Goal: Information Seeking & Learning: Learn about a topic

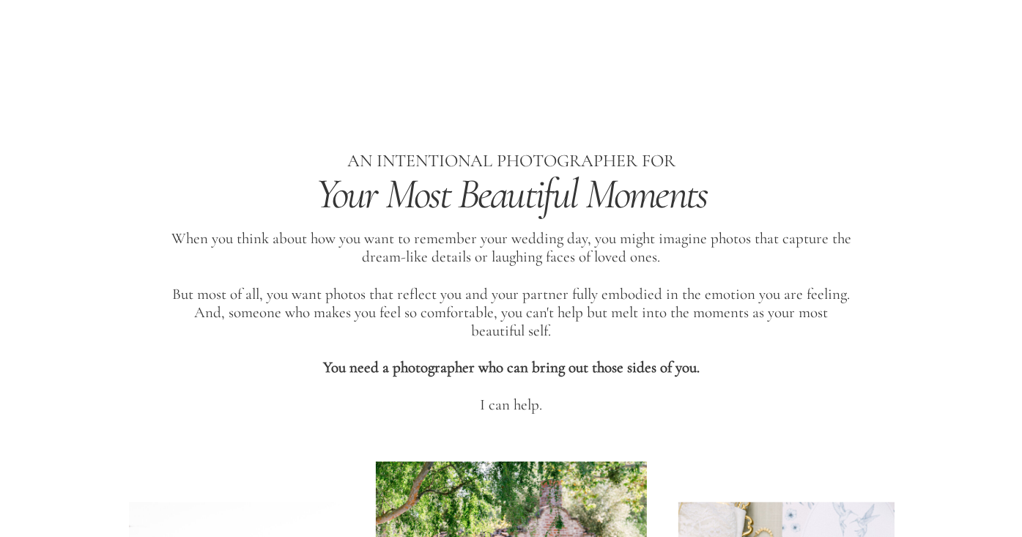
scroll to position [551, 0]
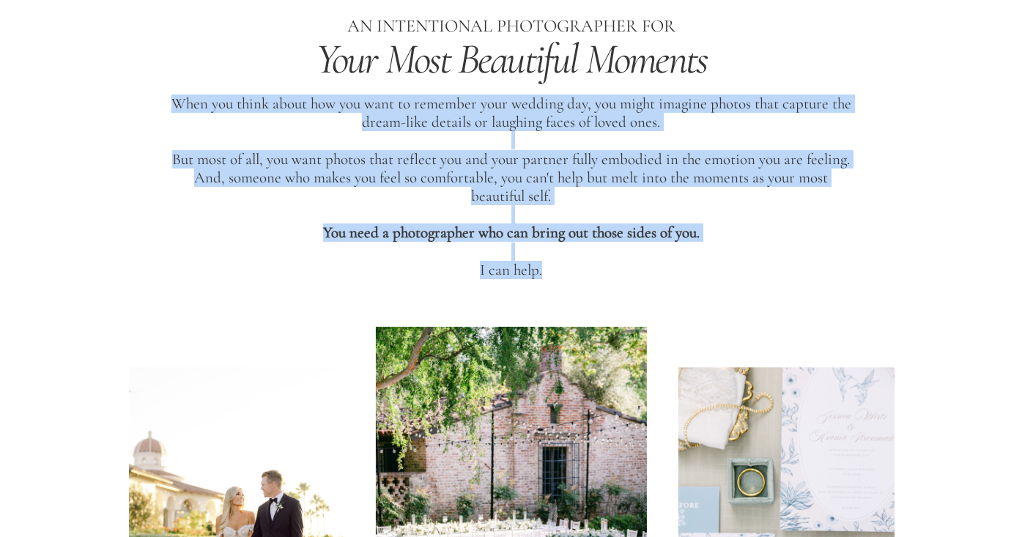
drag, startPoint x: 172, startPoint y: 98, endPoint x: 687, endPoint y: 273, distance: 544.0
click at [687, 273] on p "When you think about how you want to remember your wedding day, you might imagi…" at bounding box center [511, 191] width 680 height 193
copy p "When you think about how you want to remember your wedding day, you might imagi…"
click at [451, 144] on p "When you think about how you want to remember your wedding day, you might imagi…" at bounding box center [511, 191] width 680 height 193
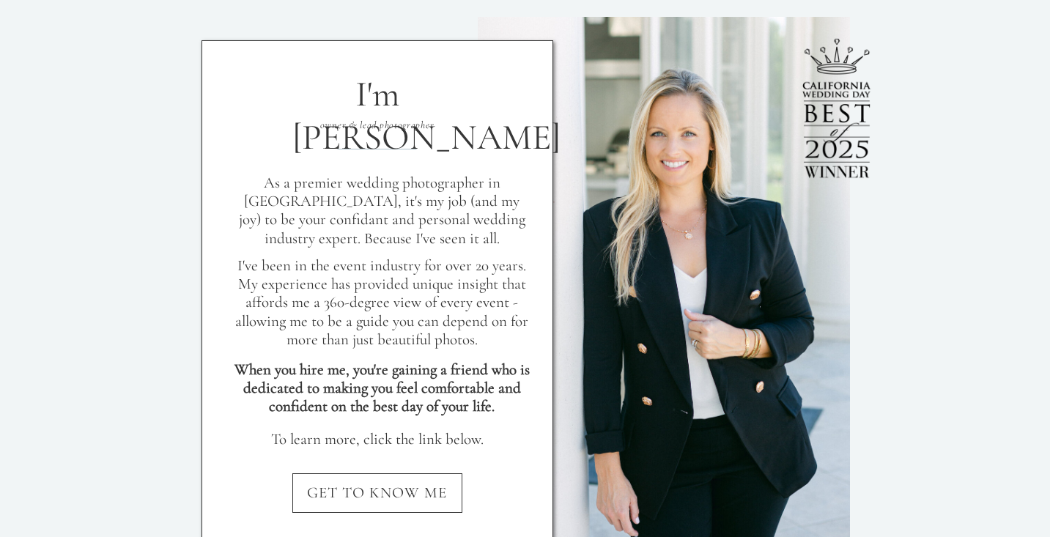
scroll to position [1336, 0]
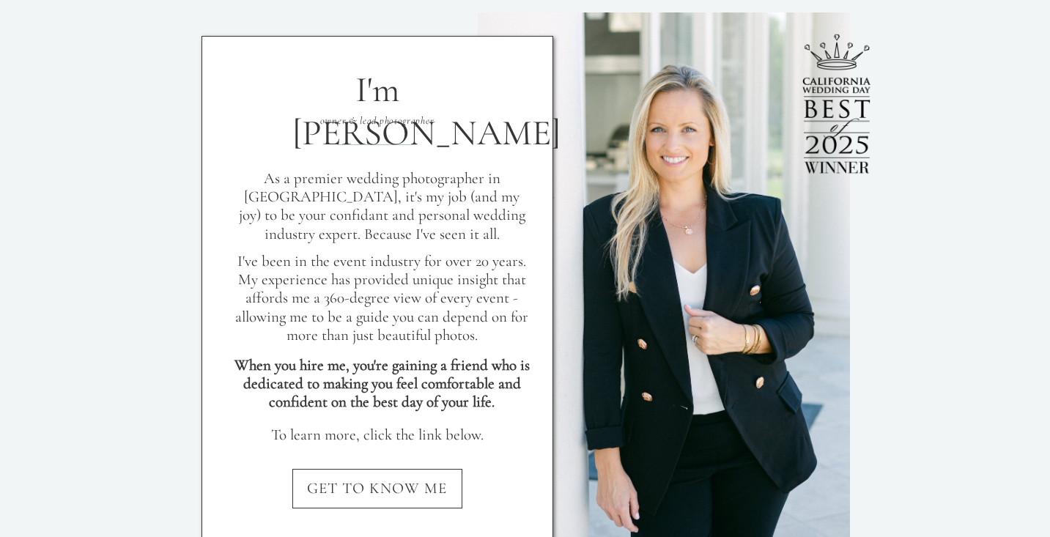
drag, startPoint x: 837, startPoint y: 107, endPoint x: 900, endPoint y: 152, distance: 77.7
click at [900, 152] on div at bounding box center [836, 112] width 135 height 174
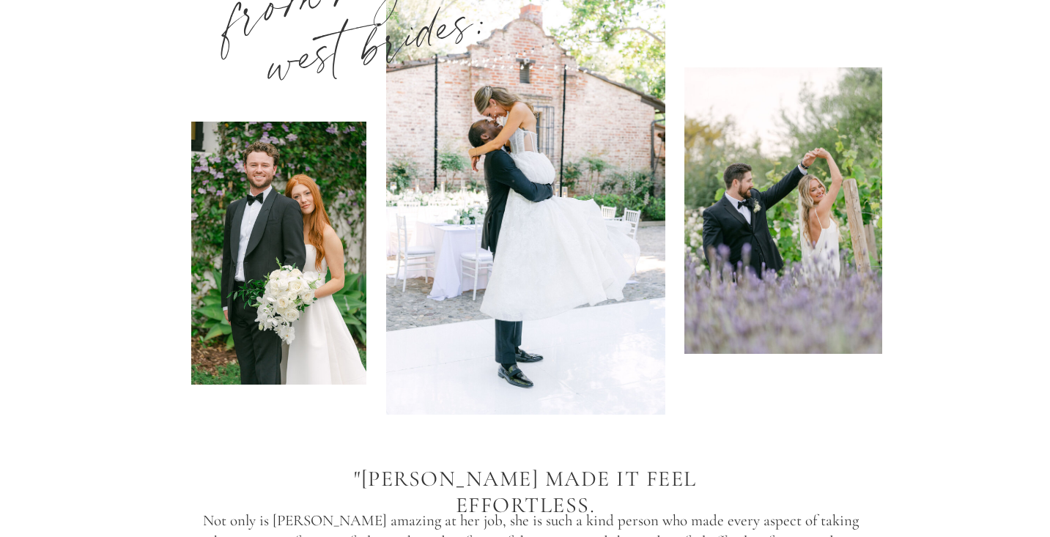
scroll to position [2046, 0]
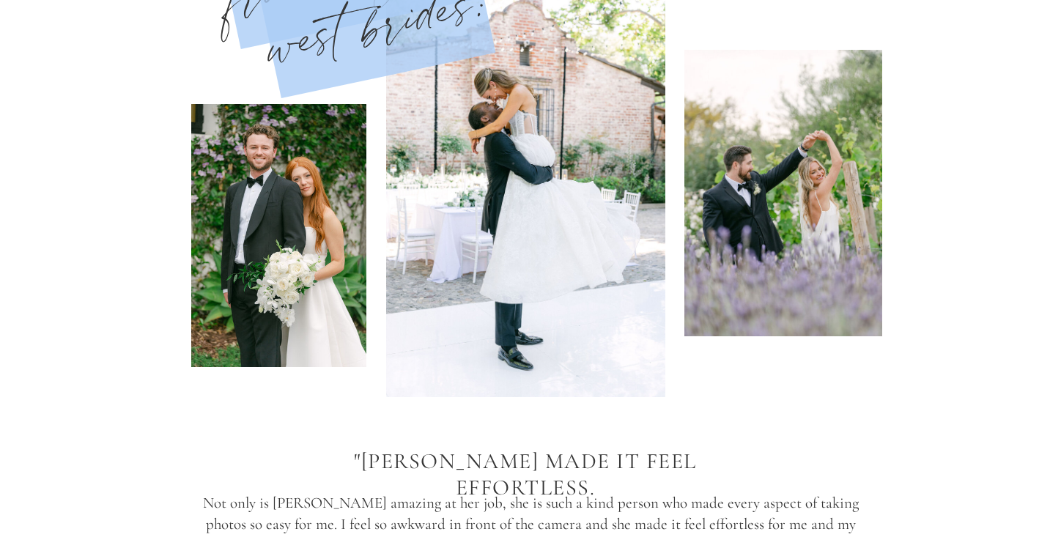
drag, startPoint x: 807, startPoint y: 229, endPoint x: 582, endPoint y: 247, distance: 224.9
click at [582, 247] on div "from magnolia west brides: [PERSON_NAME], [PERSON_NAME] Bride Not only is [PERS…" at bounding box center [525, 255] width 879 height 733
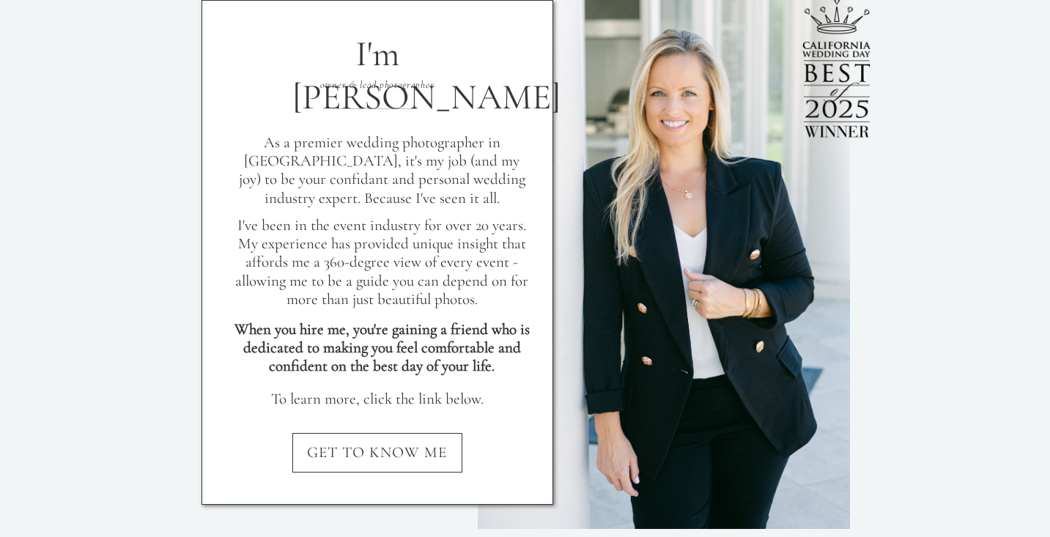
scroll to position [1325, 0]
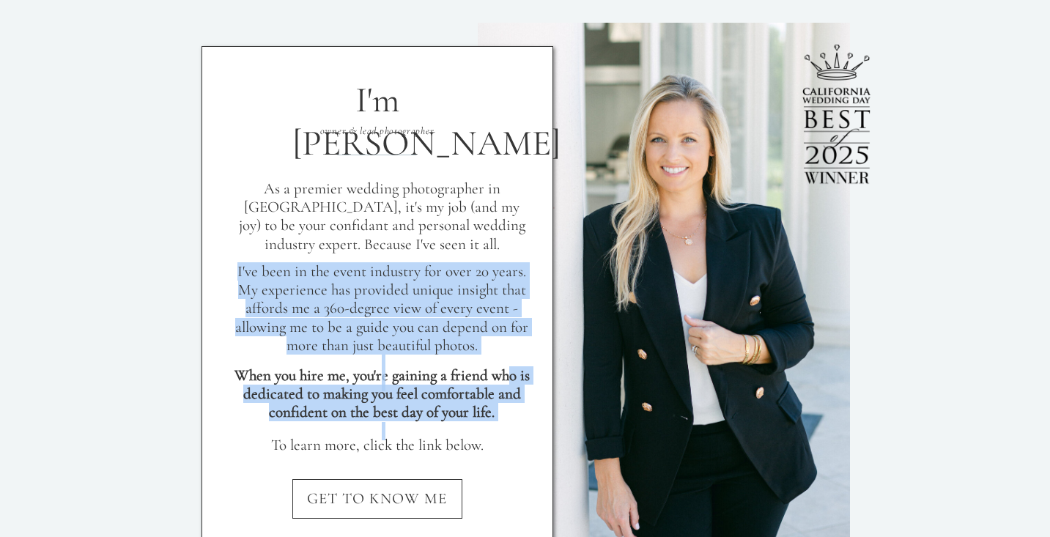
drag, startPoint x: 254, startPoint y: 188, endPoint x: 506, endPoint y: 370, distance: 311.1
click at [506, 370] on div "GET TO KNOW ME To learn more, click the link below. When you hire me, you're ga…" at bounding box center [525, 299] width 879 height 624
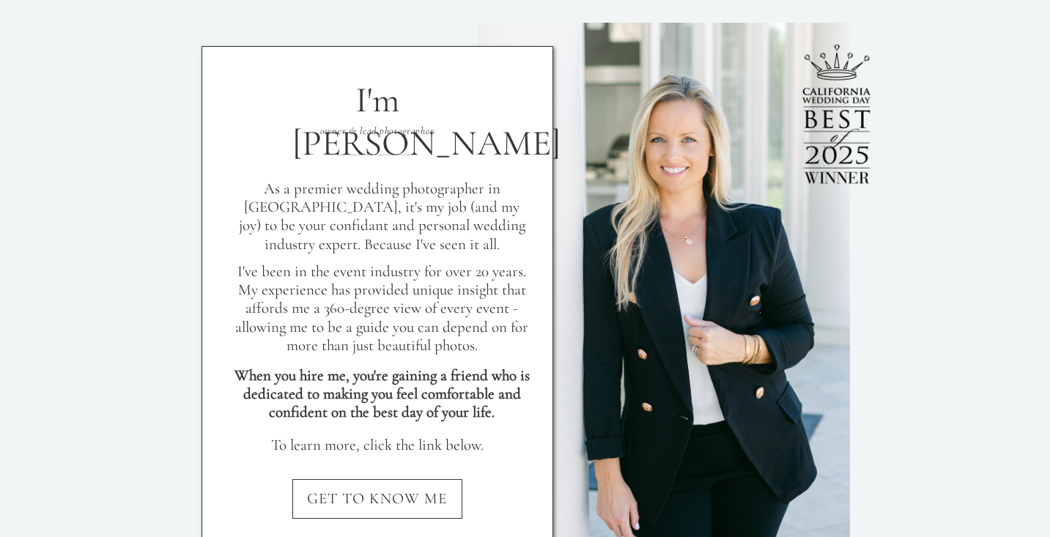
click at [286, 196] on p "As a premier wedding photographer in [GEOGRAPHIC_DATA], it's my job (and my joy…" at bounding box center [381, 219] width 295 height 79
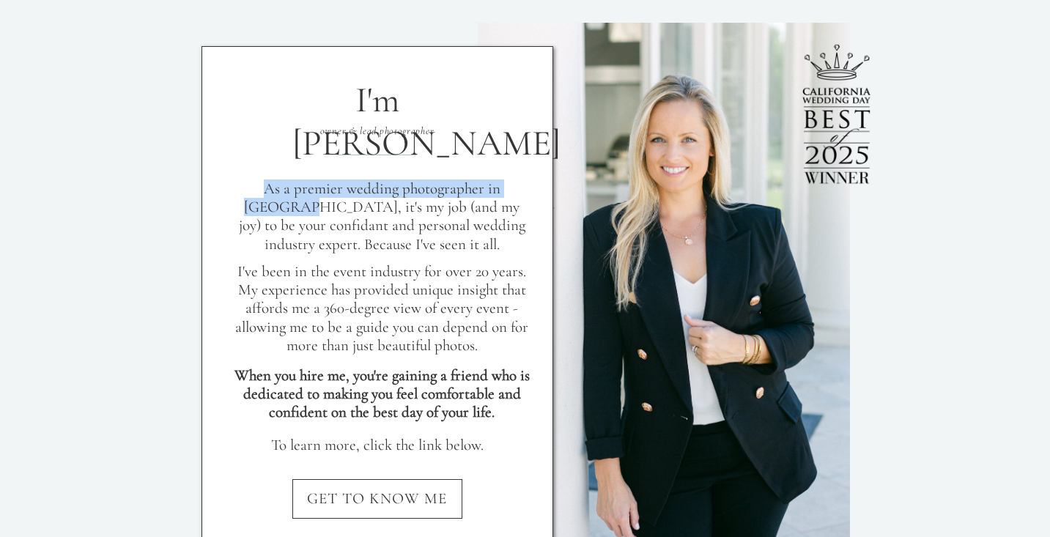
drag, startPoint x: 253, startPoint y: 188, endPoint x: 283, endPoint y: 197, distance: 31.3
click at [283, 199] on p "As a premier wedding photographer in [GEOGRAPHIC_DATA], it's my job (and my joy…" at bounding box center [381, 219] width 295 height 79
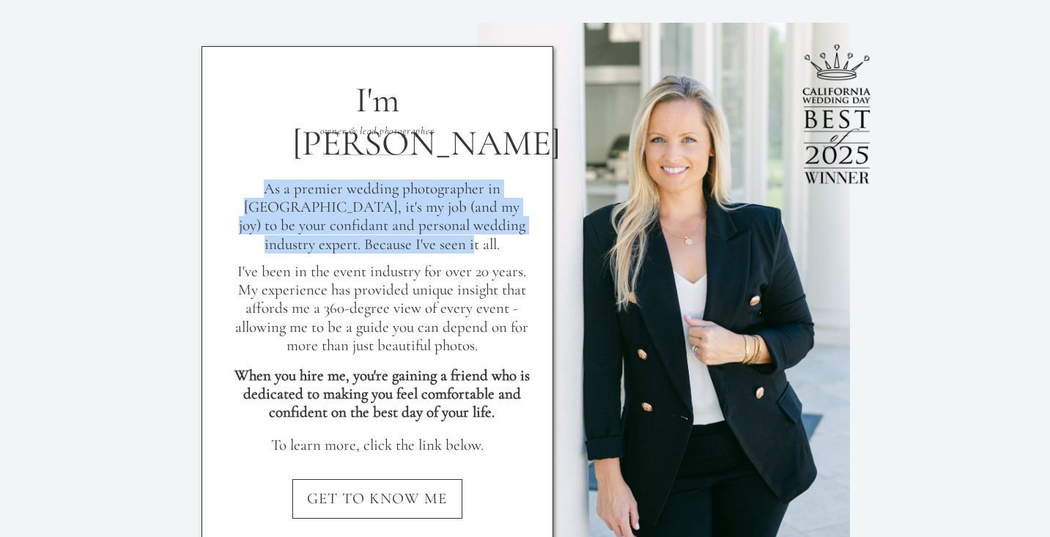
click at [452, 247] on p "As a premier wedding photographer in [GEOGRAPHIC_DATA], it's my job (and my joy…" at bounding box center [381, 219] width 295 height 79
click at [482, 336] on p "I've been in the event industry for over 20 years. My experience has provided u…" at bounding box center [381, 314] width 295 height 104
click at [448, 243] on p "As a premier wedding photographer in [GEOGRAPHIC_DATA], it's my job (and my joy…" at bounding box center [381, 219] width 295 height 79
click at [369, 214] on p "As a premier wedding photographer in [GEOGRAPHIC_DATA], it's my job (and my joy…" at bounding box center [381, 219] width 295 height 79
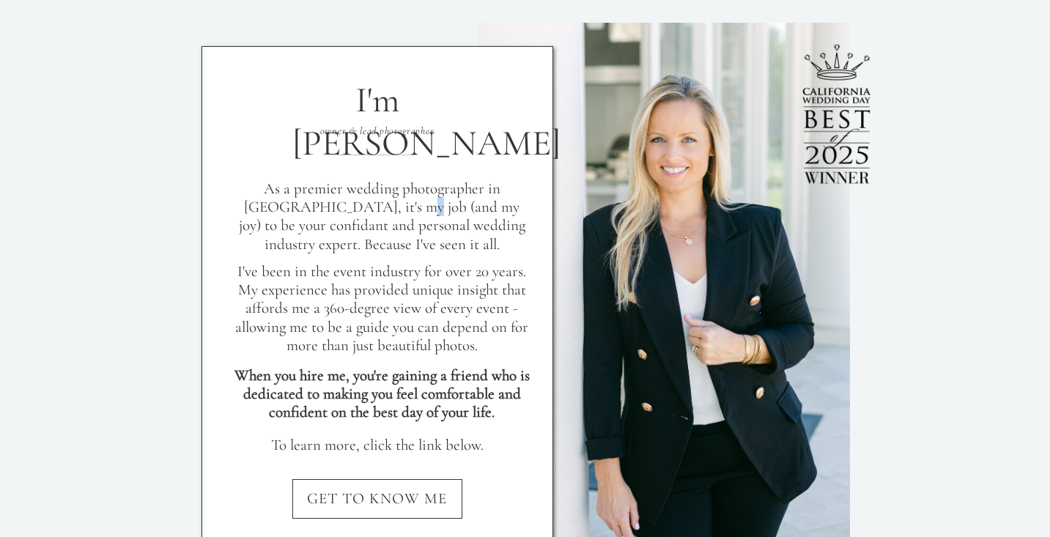
click at [369, 214] on p "As a premier wedding photographer in [GEOGRAPHIC_DATA], it's my job (and my joy…" at bounding box center [381, 219] width 295 height 79
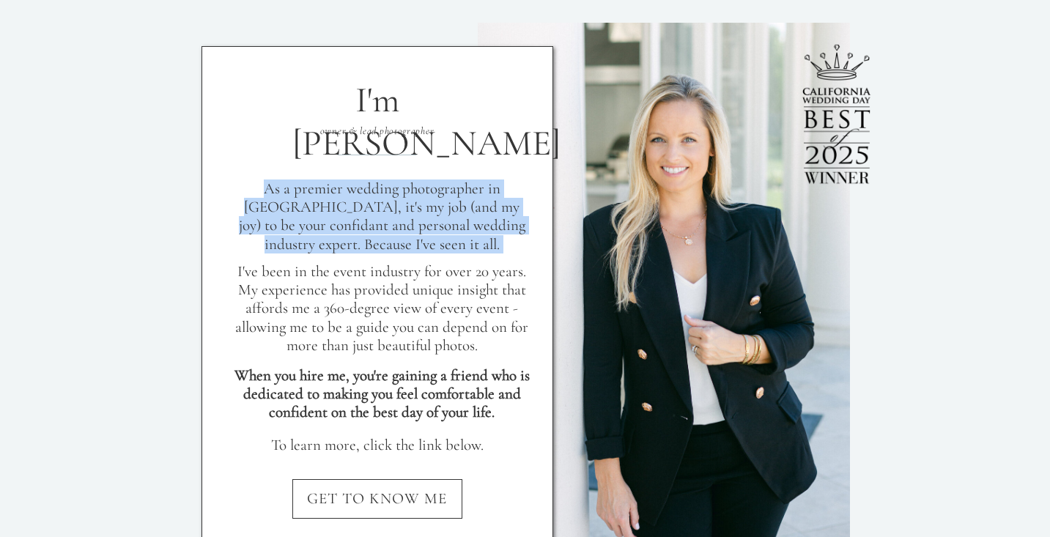
click at [369, 214] on p "As a premier wedding photographer in [GEOGRAPHIC_DATA], it's my job (and my joy…" at bounding box center [381, 219] width 295 height 79
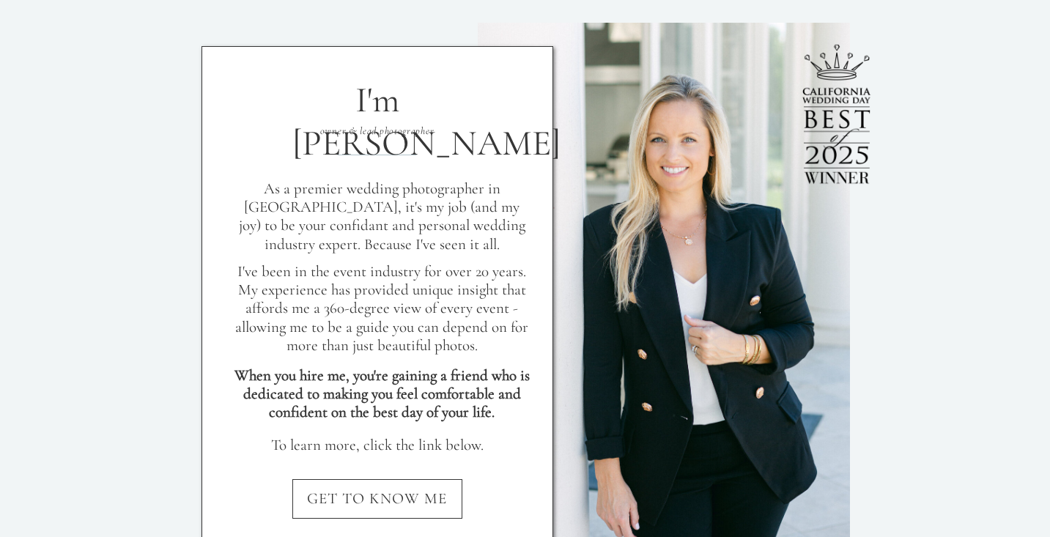
click at [245, 263] on p "I've been in the event industry for over 20 years. My experience has provided u…" at bounding box center [381, 314] width 295 height 104
click at [295, 289] on p "I've been in the event industry for over 20 years. My experience has provided u…" at bounding box center [381, 314] width 295 height 104
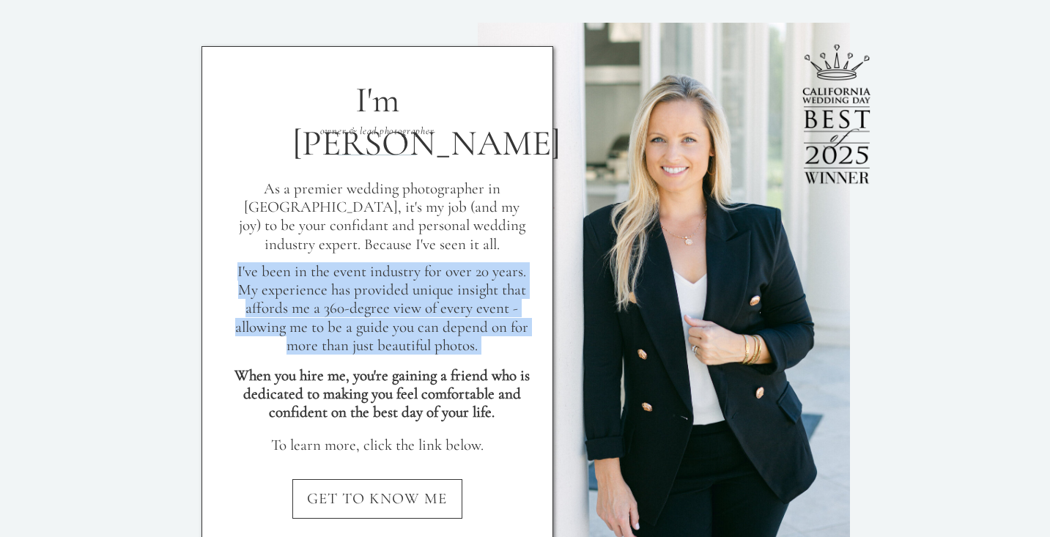
click at [295, 289] on p "I've been in the event industry for over 20 years. My experience has provided u…" at bounding box center [381, 314] width 295 height 104
copy p "I've been in the event industry for over 20 years. My experience has provided u…"
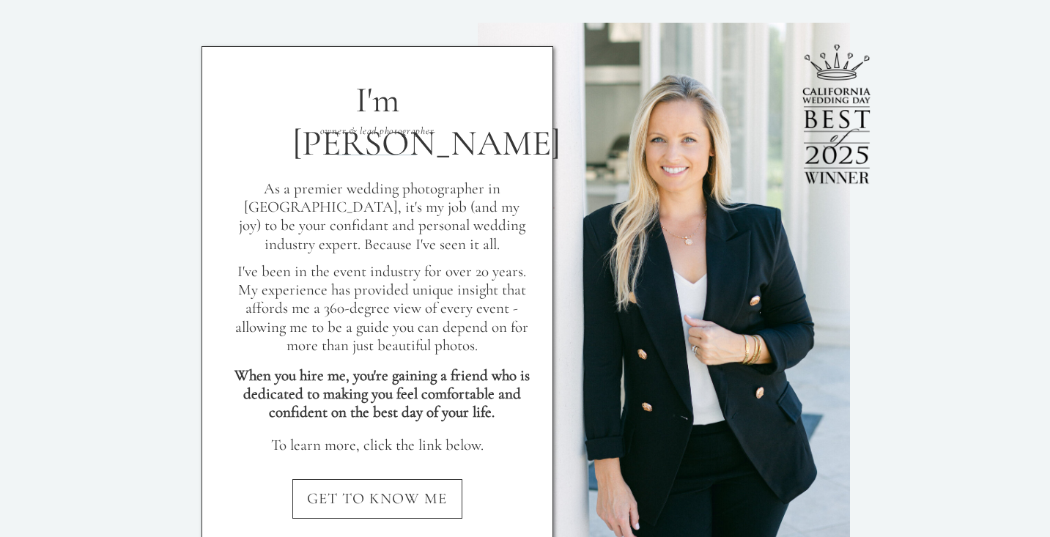
click at [405, 385] on b "When you hire me, you're gaining a friend who is dedicated to making you feel c…" at bounding box center [381, 393] width 295 height 55
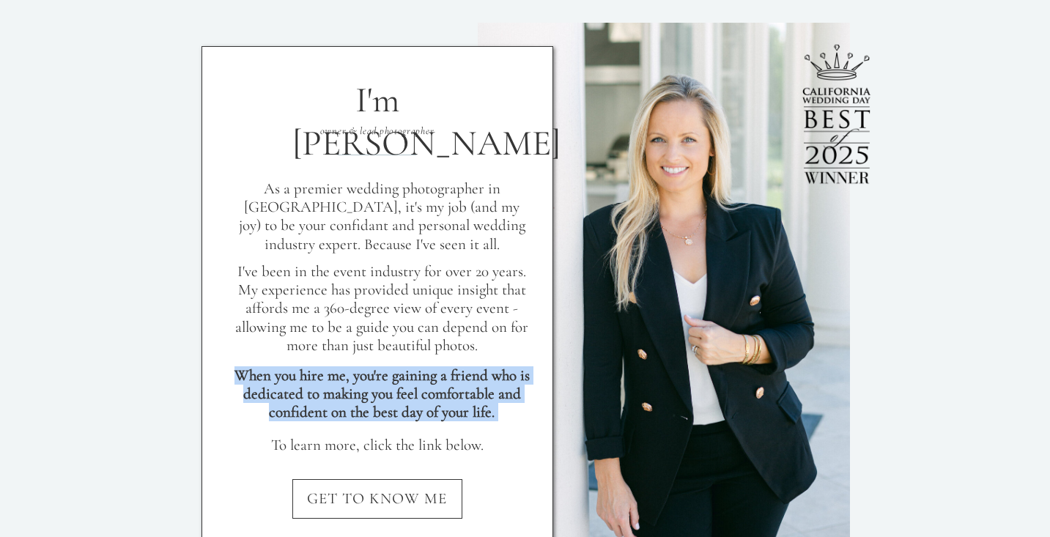
click at [405, 385] on b "When you hire me, you're gaining a friend who is dedicated to making you feel c…" at bounding box center [381, 393] width 295 height 55
copy b "When you hire me, you're gaining a friend who is dedicated to making you feel c…"
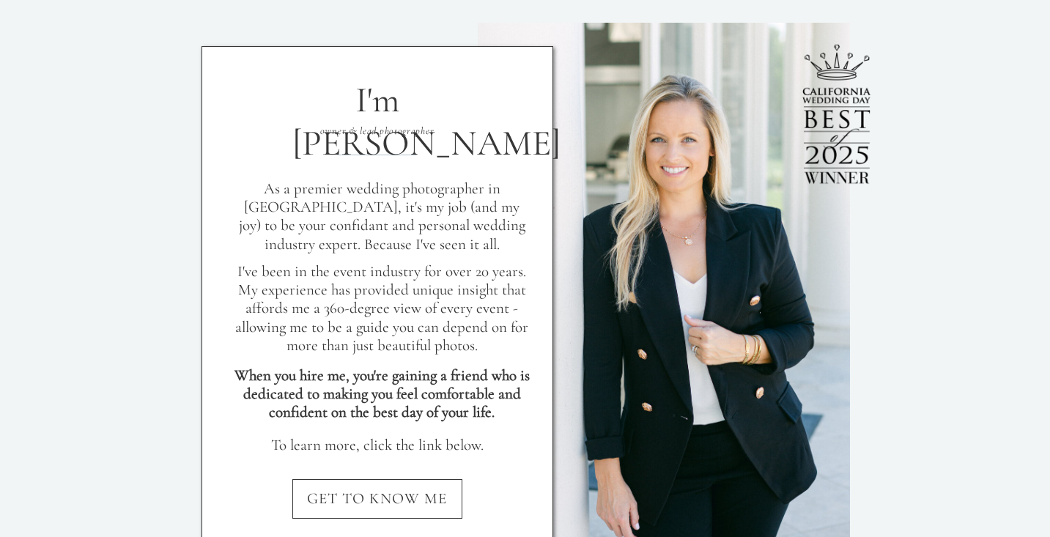
click at [410, 445] on p "To learn more, click the link below." at bounding box center [377, 448] width 295 height 24
copy p "To learn more, click the link below."
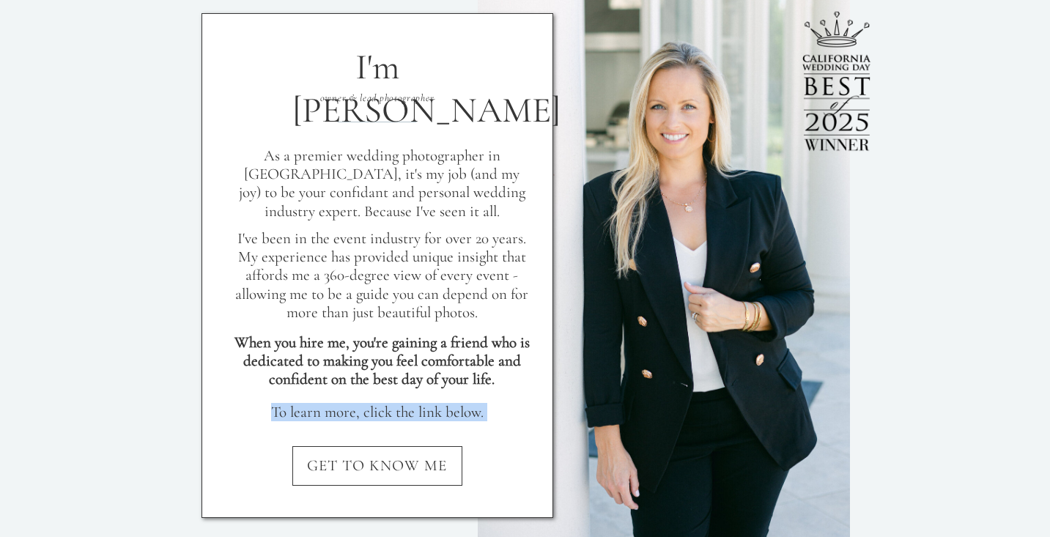
scroll to position [1360, 0]
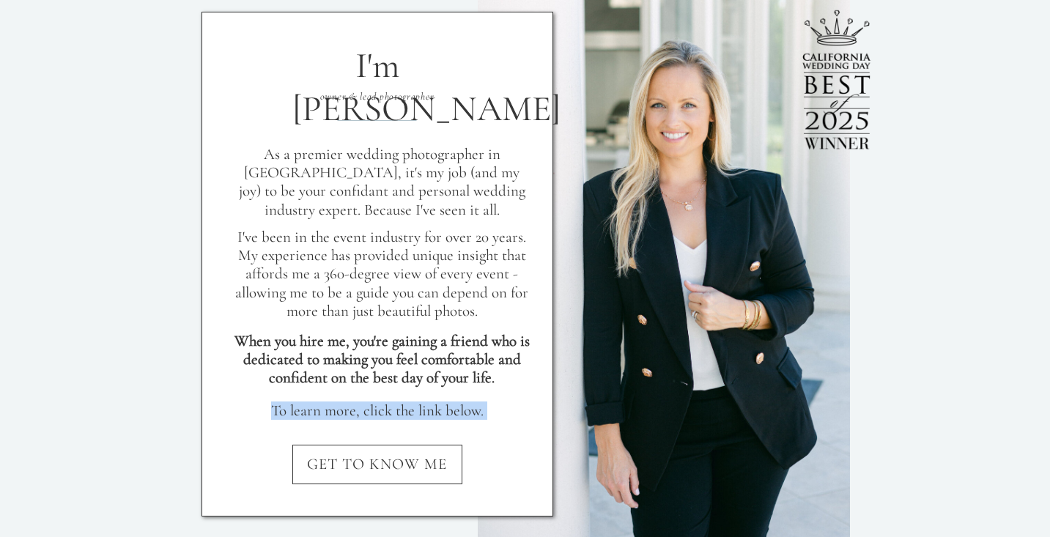
click at [536, 195] on div at bounding box center [377, 264] width 352 height 505
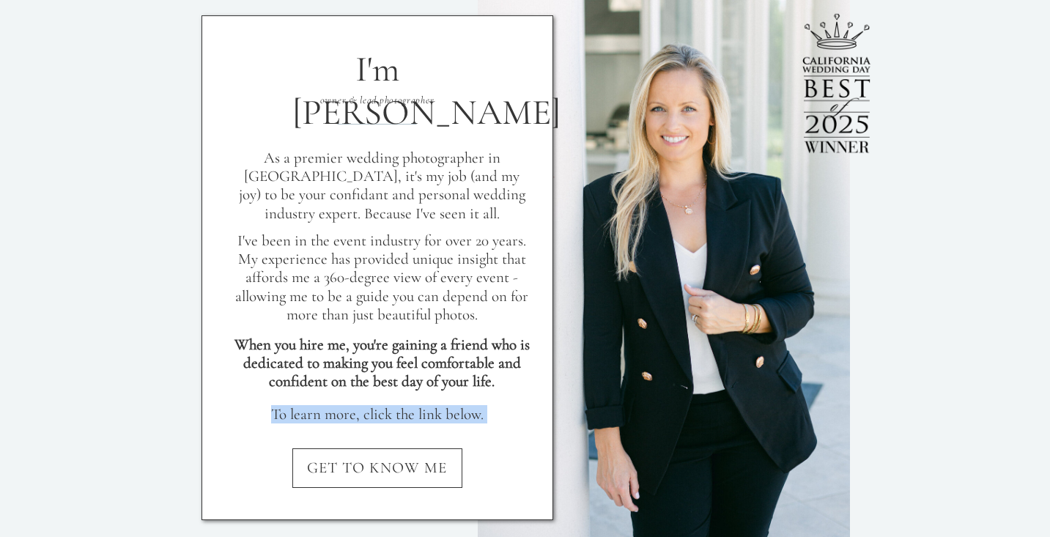
scroll to position [1350, 0]
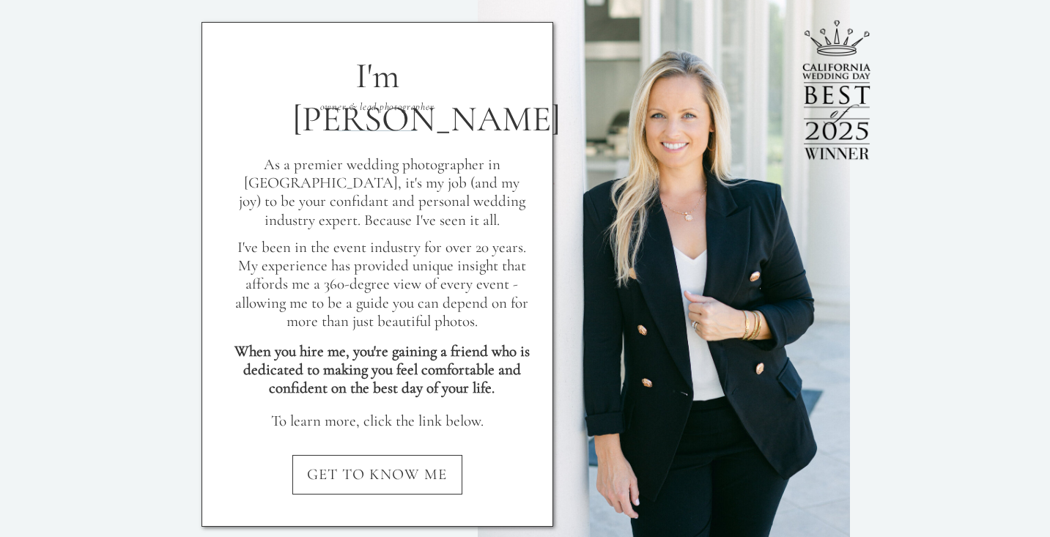
click at [380, 297] on p "I've been in the event industry for over 20 years. My experience has provided u…" at bounding box center [381, 290] width 295 height 104
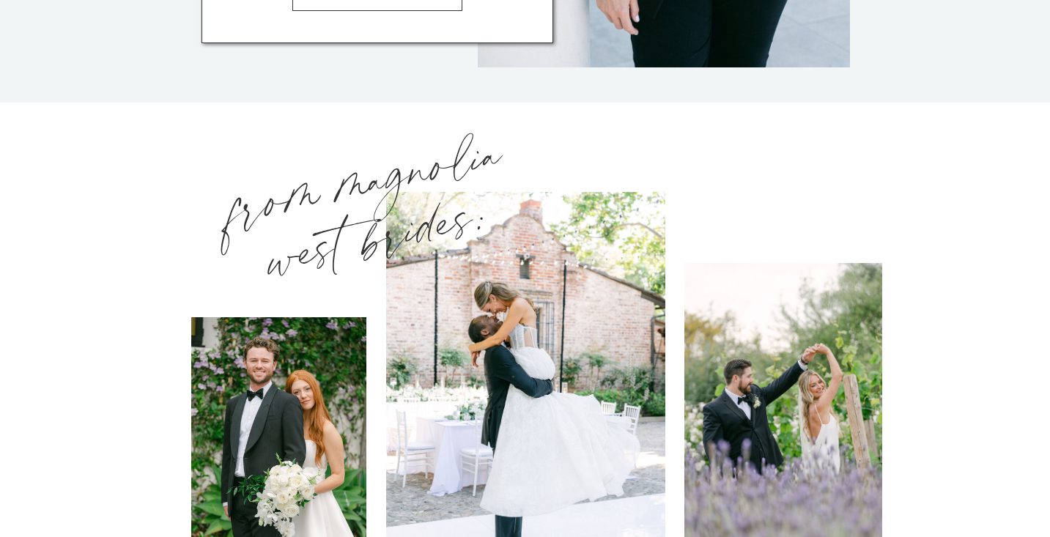
scroll to position [1844, 0]
